Goal: Navigation & Orientation: Find specific page/section

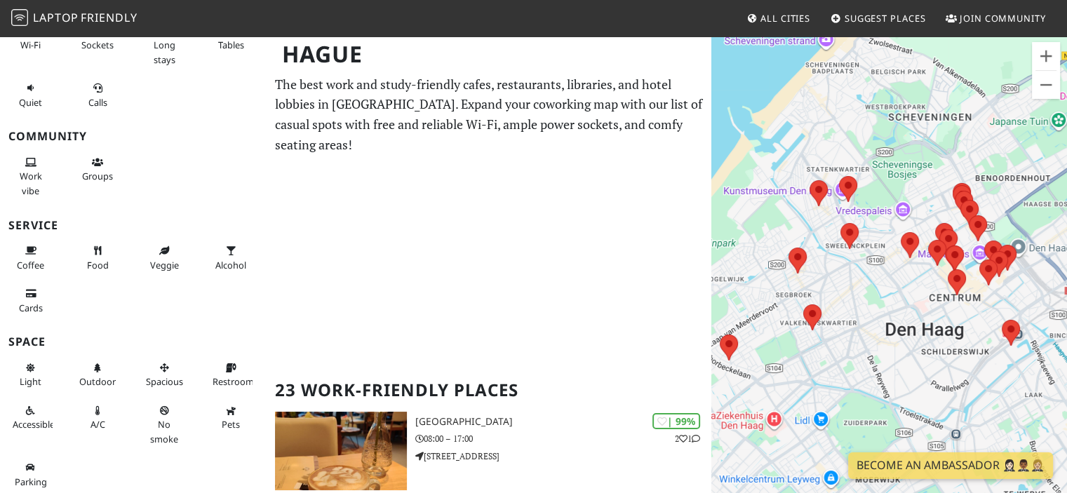
scroll to position [281, 0]
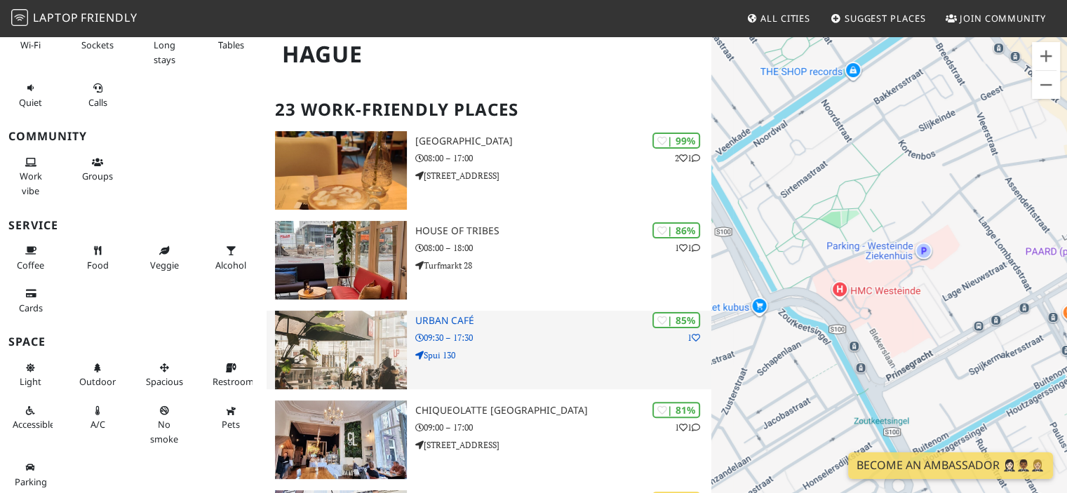
drag, startPoint x: 955, startPoint y: 347, endPoint x: 710, endPoint y: 333, distance: 245.2
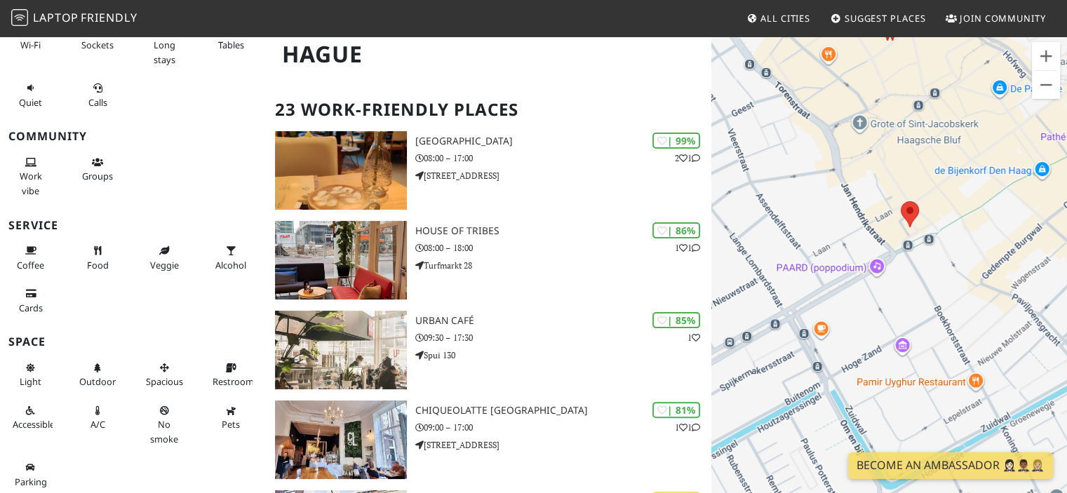
drag, startPoint x: 990, startPoint y: 227, endPoint x: 741, endPoint y: 243, distance: 249.5
click at [741, 243] on div "Druk op de pijltoetsen om te navigeren." at bounding box center [889, 281] width 356 height 493
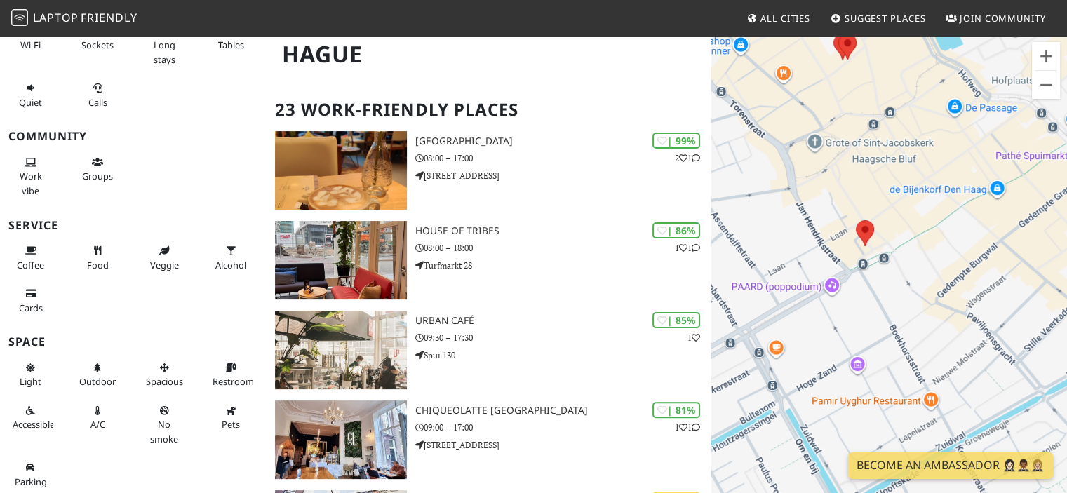
drag, startPoint x: 929, startPoint y: 290, endPoint x: 884, endPoint y: 310, distance: 49.3
click at [884, 310] on div "Druk op de pijltoetsen om te navigeren." at bounding box center [889, 281] width 356 height 493
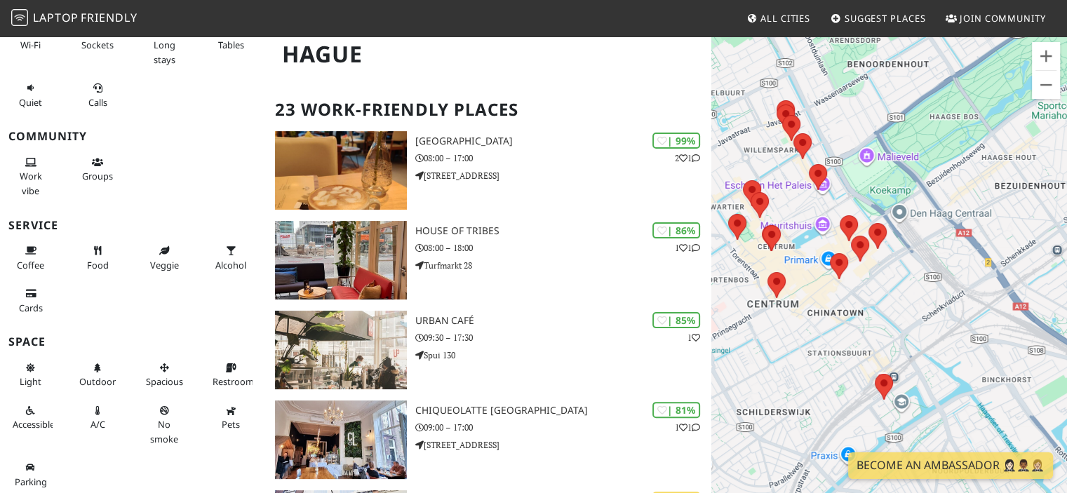
drag, startPoint x: 943, startPoint y: 382, endPoint x: 847, endPoint y: 388, distance: 97.0
click at [847, 388] on div "Druk op de pijltoetsen om te navigeren." at bounding box center [889, 281] width 356 height 493
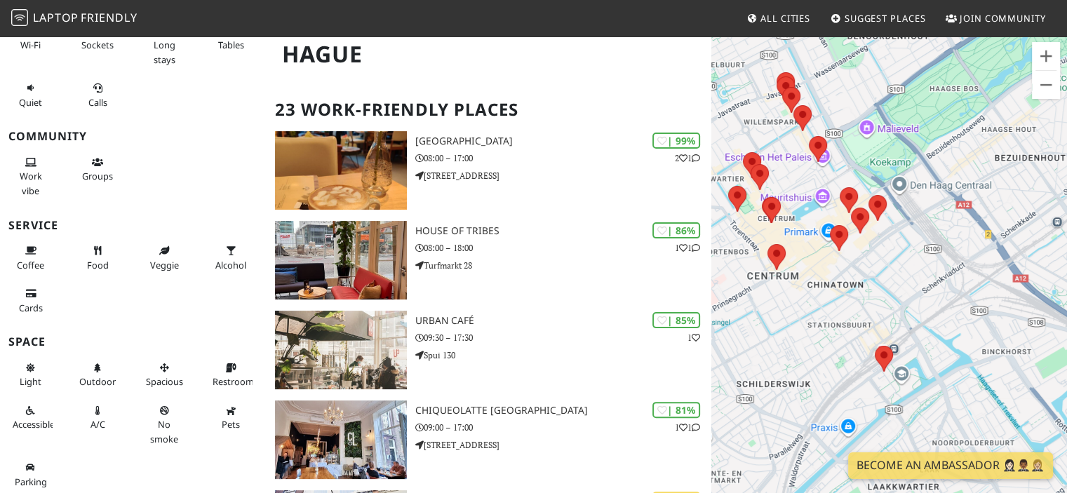
drag, startPoint x: 825, startPoint y: 354, endPoint x: 825, endPoint y: 325, distance: 29.5
click at [825, 325] on div "Druk op de pijltoetsen om te navigeren." at bounding box center [889, 281] width 356 height 493
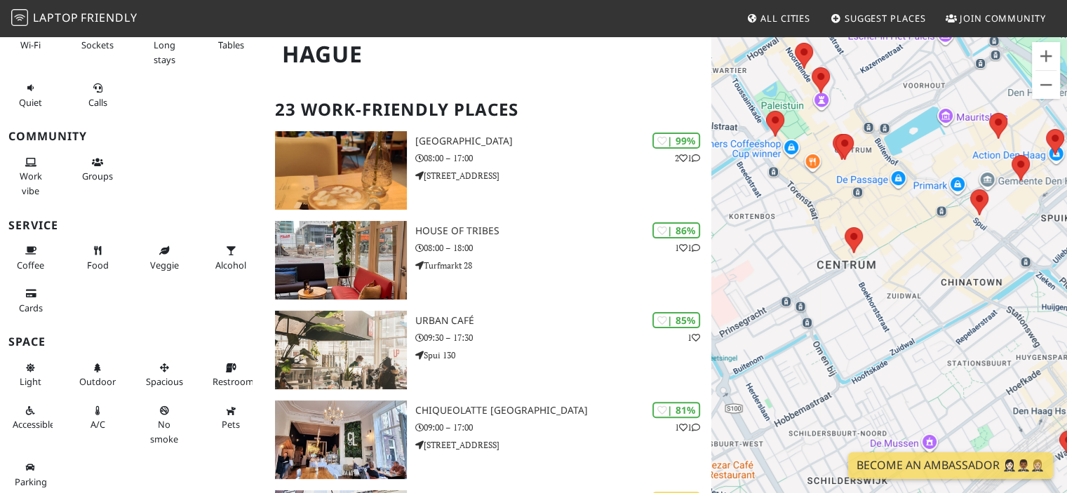
drag, startPoint x: 842, startPoint y: 284, endPoint x: 1033, endPoint y: 439, distance: 246.4
click at [1033, 439] on div "Druk op de pijltoetsen om te navigeren." at bounding box center [889, 281] width 356 height 493
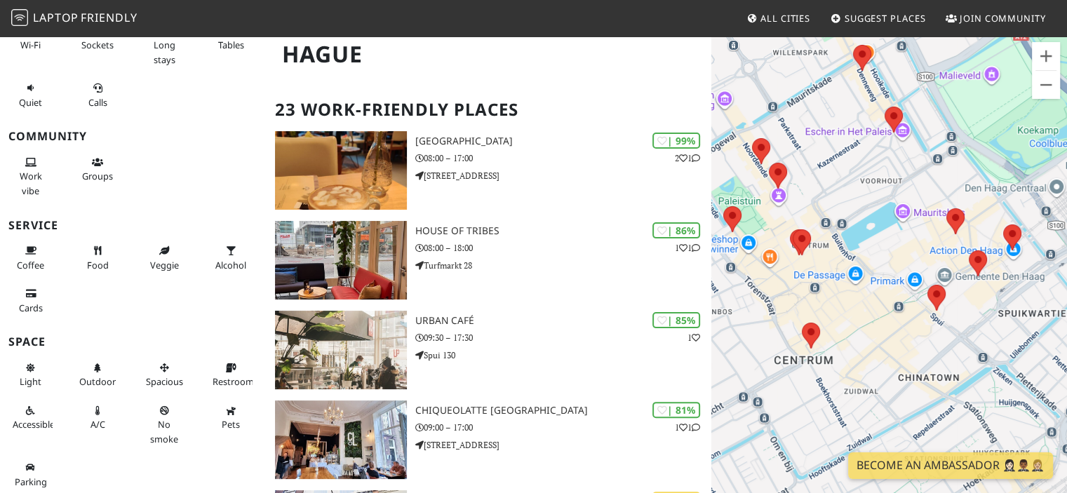
drag, startPoint x: 904, startPoint y: 298, endPoint x: 859, endPoint y: 394, distance: 106.1
click at [859, 394] on div "Druk op de pijltoetsen om te navigeren." at bounding box center [889, 281] width 356 height 493
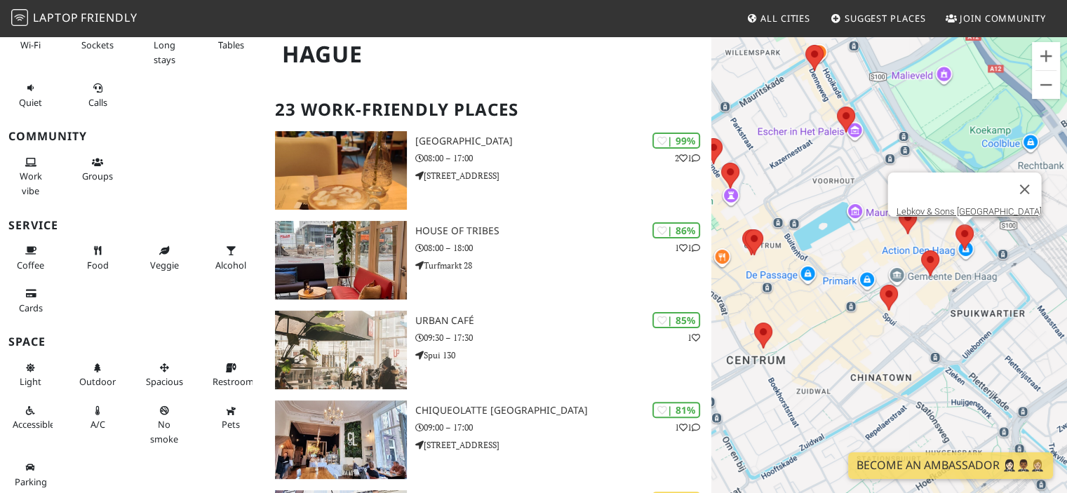
click at [955, 224] on area at bounding box center [955, 224] width 0 height 0
click at [957, 207] on link "Lebkov & Sons [GEOGRAPHIC_DATA][PERSON_NAME]" at bounding box center [968, 211] width 145 height 11
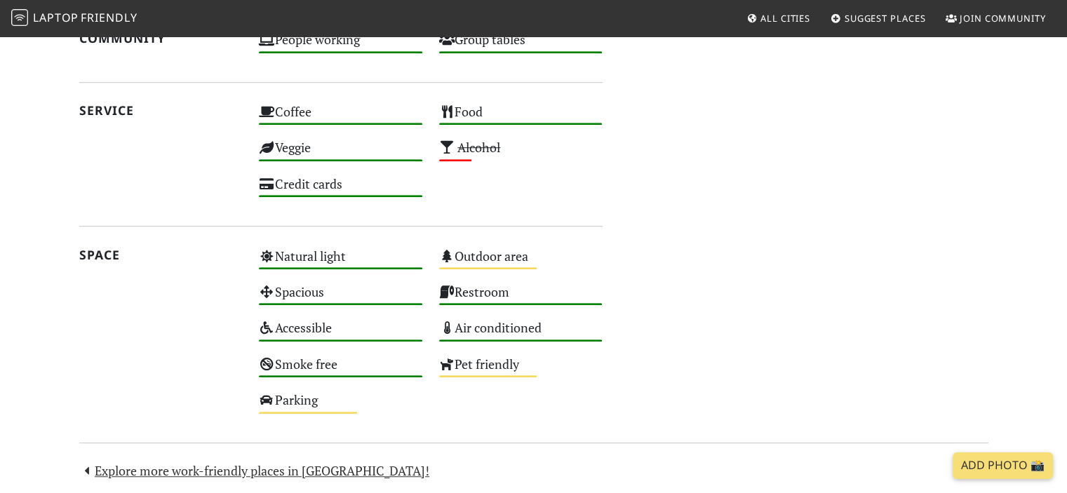
scroll to position [948, 0]
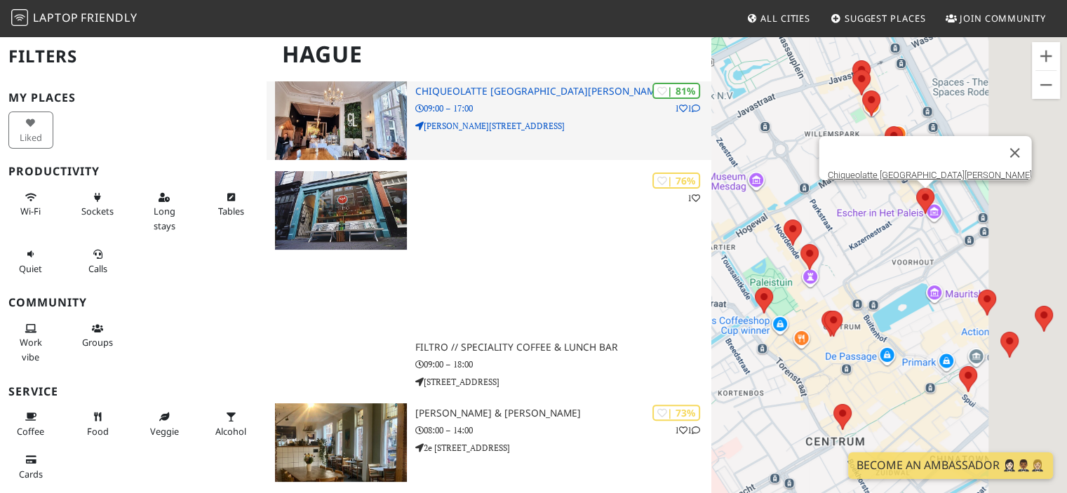
scroll to position [286, 0]
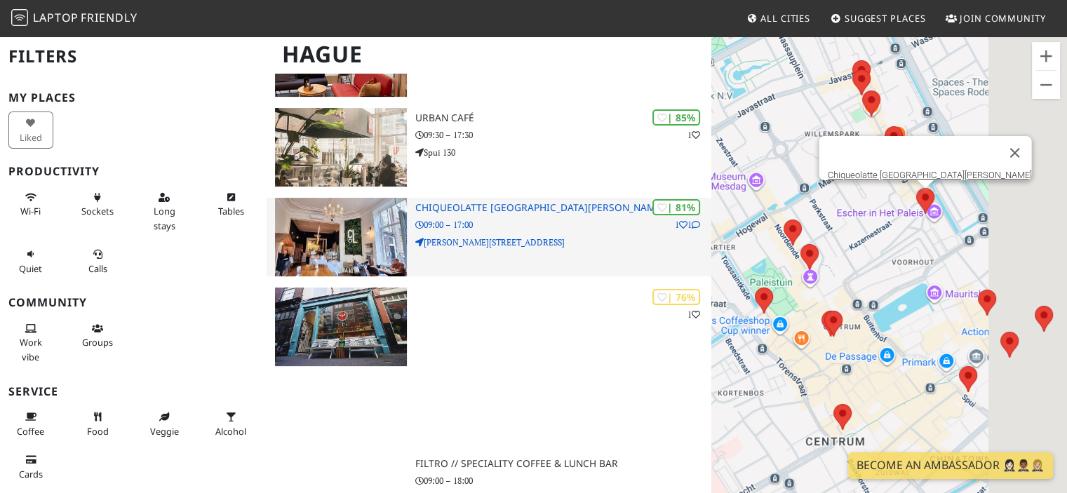
drag, startPoint x: 1016, startPoint y: 214, endPoint x: 627, endPoint y: 216, distance: 389.3
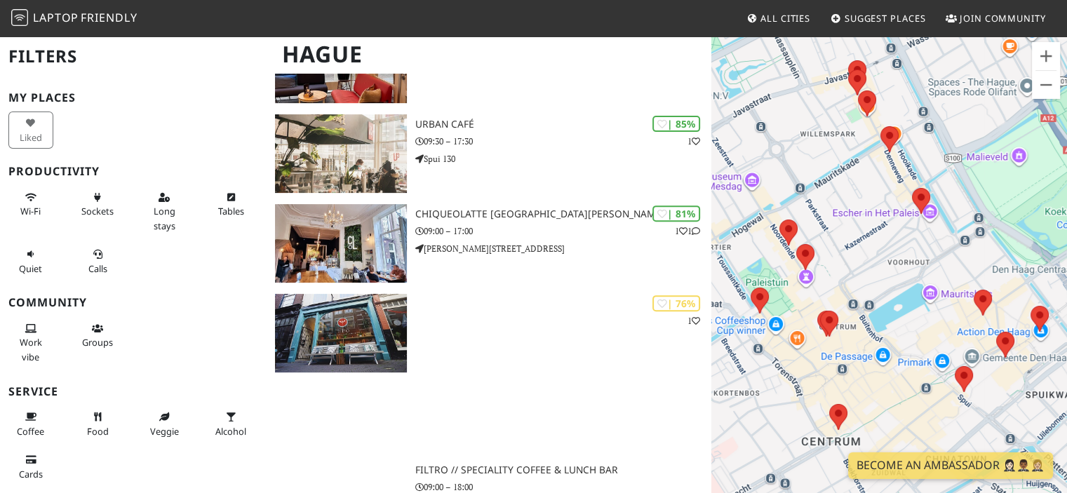
scroll to position [483, 0]
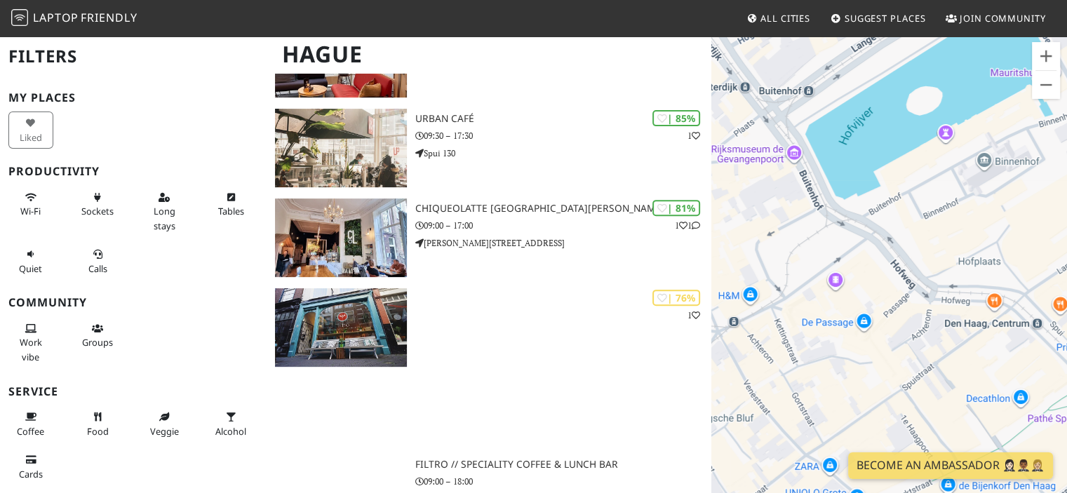
drag, startPoint x: 906, startPoint y: 332, endPoint x: 712, endPoint y: 261, distance: 207.1
click at [712, 261] on div "Druk op de pijltoetsen om te navigeren." at bounding box center [889, 281] width 356 height 493
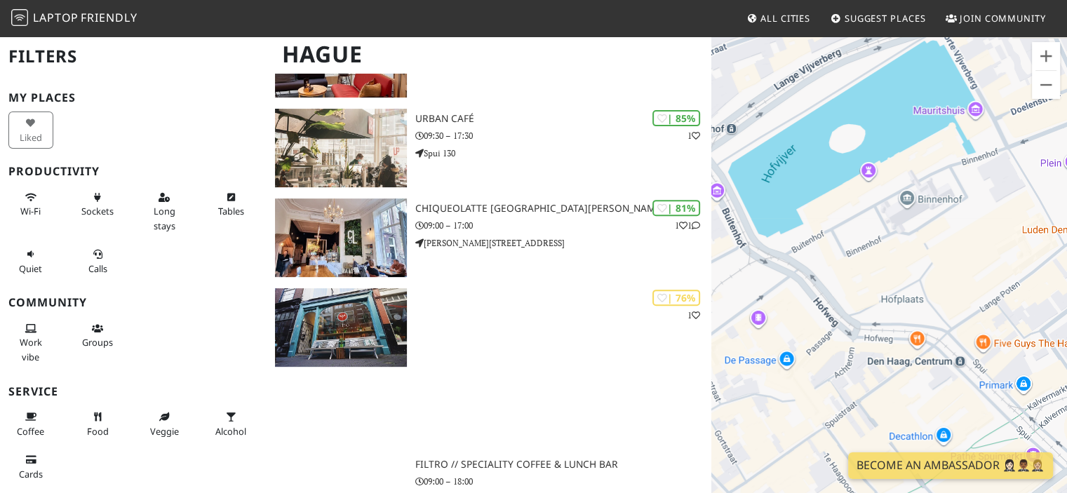
drag, startPoint x: 955, startPoint y: 267, endPoint x: 884, endPoint y: 306, distance: 81.3
click at [884, 306] on div "Druk op de pijltoetsen om te navigeren." at bounding box center [889, 281] width 356 height 493
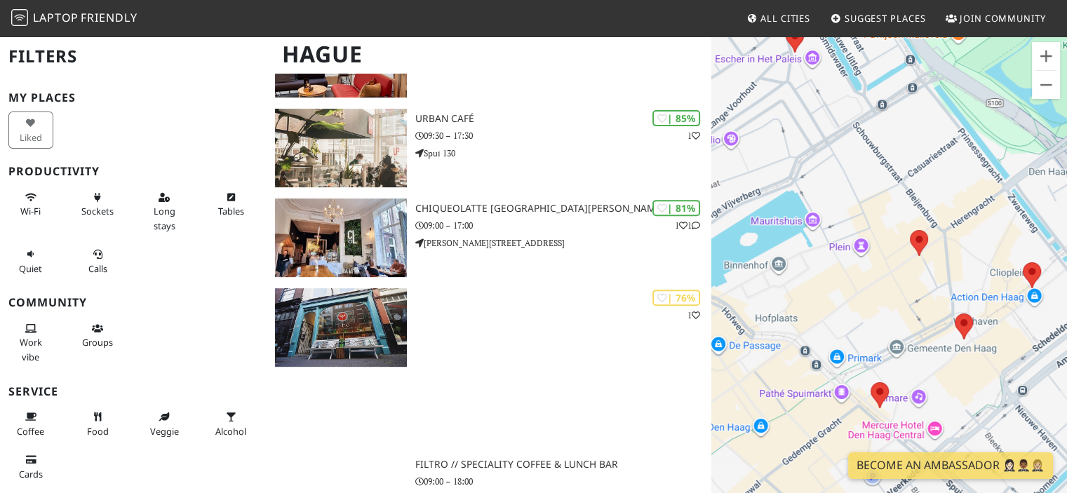
drag, startPoint x: 962, startPoint y: 324, endPoint x: 841, endPoint y: 330, distance: 121.5
click at [841, 330] on div "Druk op de pijltoetsen om te navigeren." at bounding box center [889, 281] width 356 height 493
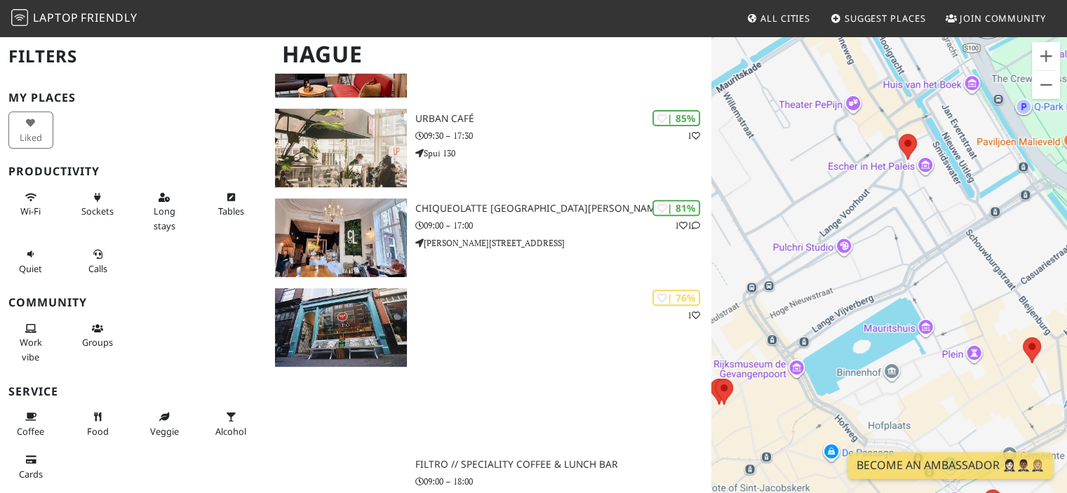
drag, startPoint x: 828, startPoint y: 299, endPoint x: 1009, endPoint y: 409, distance: 212.5
click at [1009, 409] on div "Druk op de pijltoetsen om te navigeren." at bounding box center [889, 281] width 356 height 493
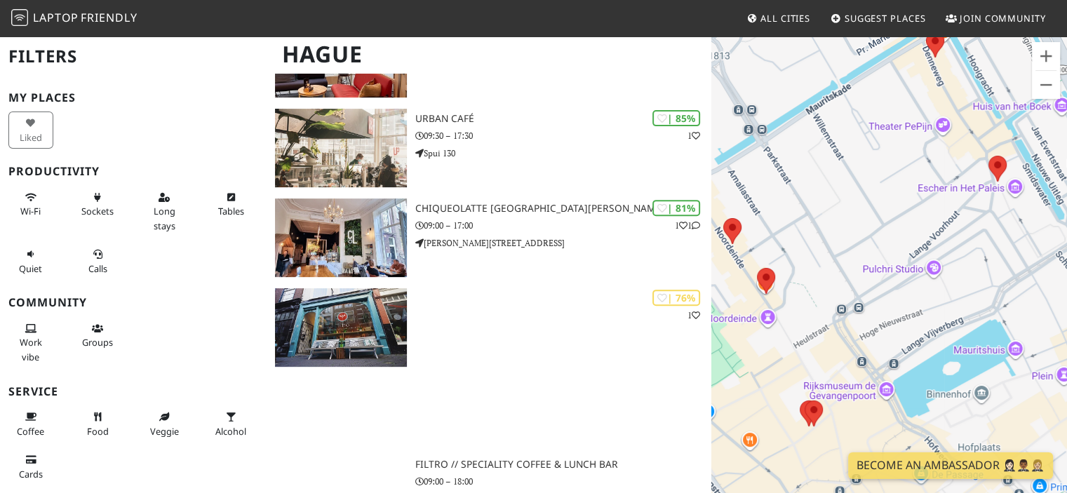
drag, startPoint x: 812, startPoint y: 328, endPoint x: 902, endPoint y: 350, distance: 93.2
click at [902, 350] on div "Druk op de pijltoetsen om te navigeren." at bounding box center [889, 281] width 356 height 493
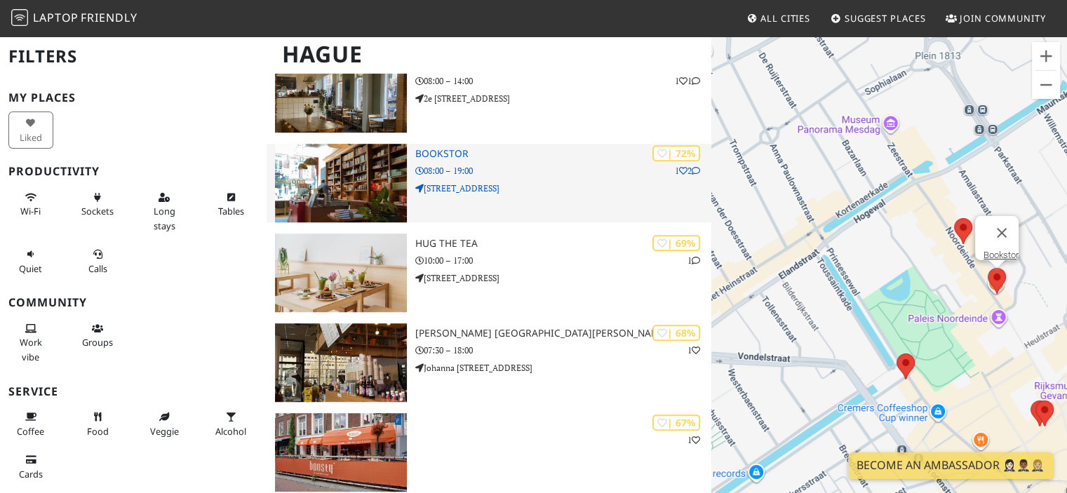
scroll to position [974, 0]
